Goal: Task Accomplishment & Management: Use online tool/utility

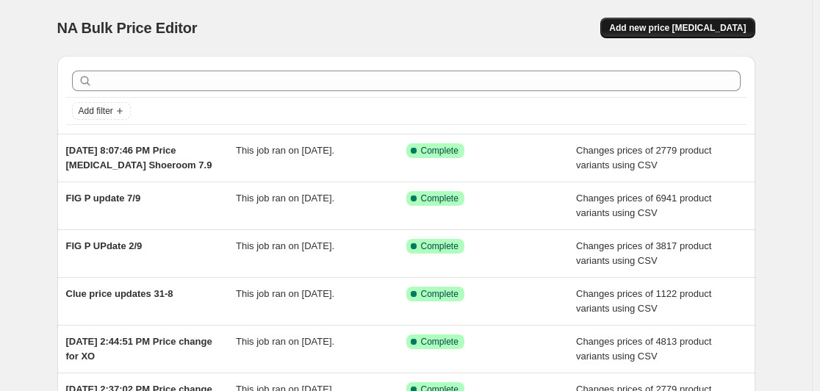
click at [728, 26] on span "Add new price change job" at bounding box center [677, 28] width 137 height 12
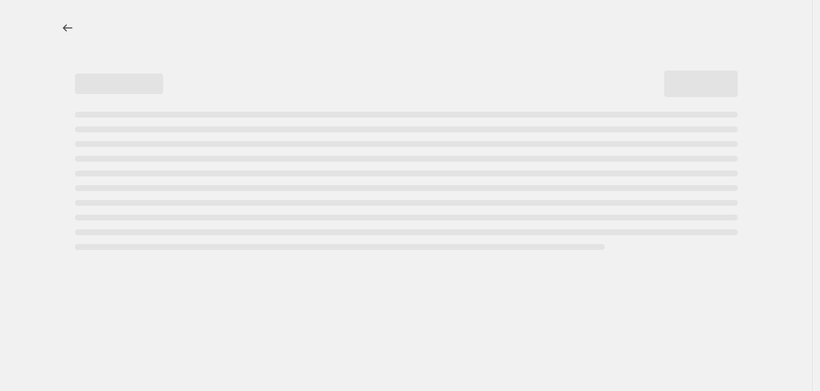
select select "percentage"
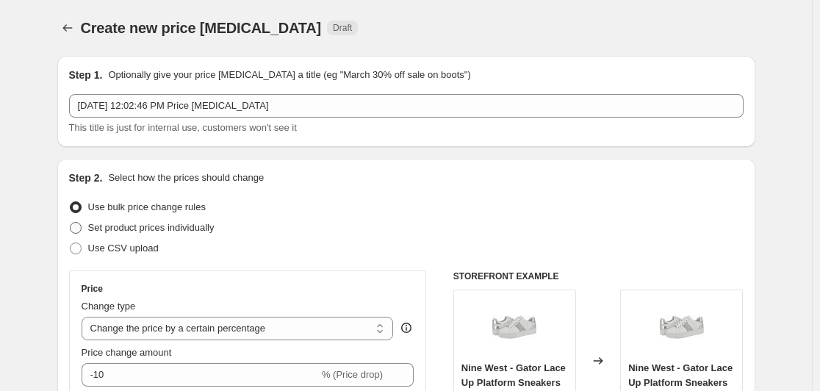
click at [81, 228] on span at bounding box center [76, 228] width 12 height 12
click at [71, 223] on input "Set product prices individually" at bounding box center [70, 222] width 1 height 1
radio input "true"
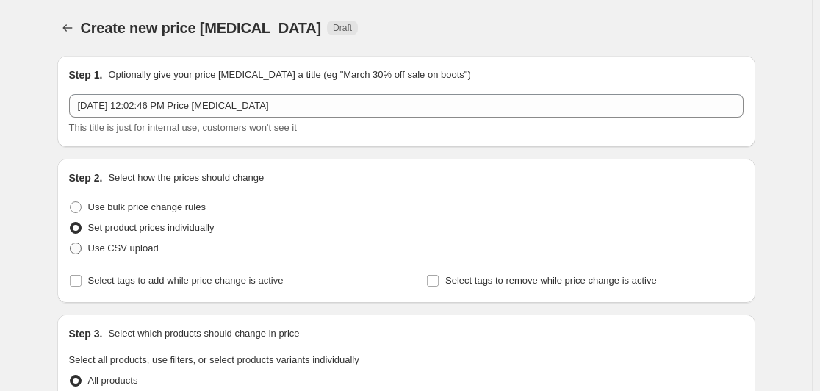
click at [82, 247] on span at bounding box center [76, 249] width 12 height 12
click at [71, 243] on input "Use CSV upload" at bounding box center [70, 243] width 1 height 1
radio input "true"
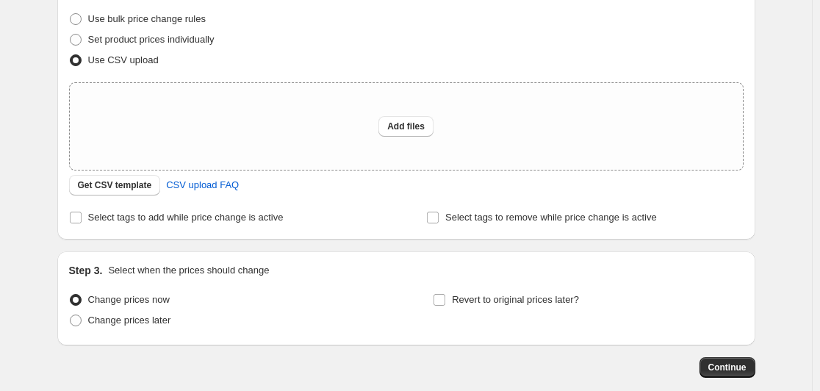
scroll to position [193, 0]
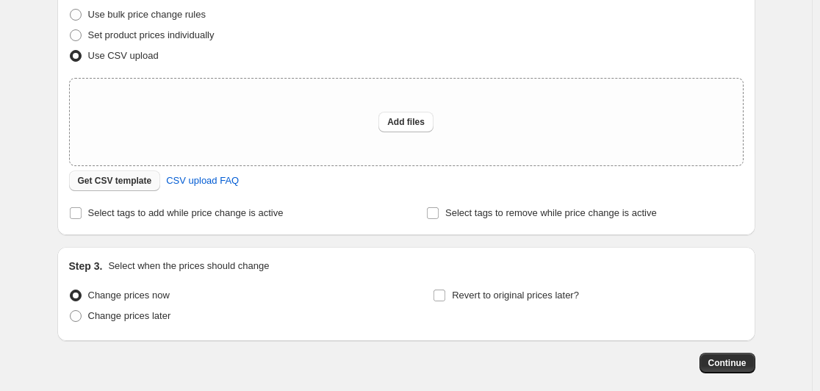
click at [141, 180] on span "Get CSV template" at bounding box center [115, 181] width 74 height 12
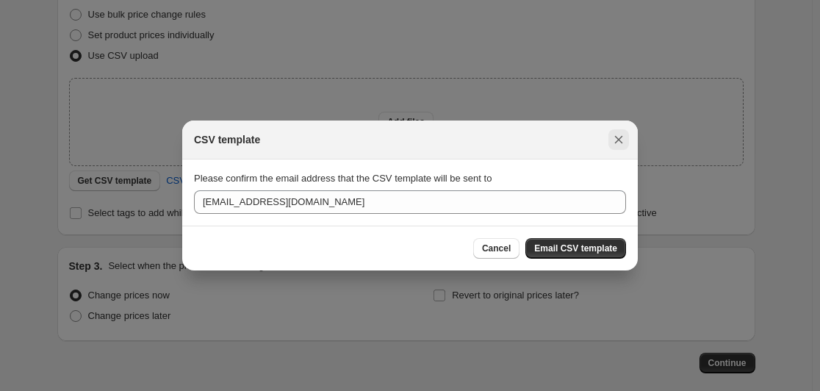
click at [625, 140] on icon "Close" at bounding box center [618, 139] width 15 height 15
